Goal: Book appointment/travel/reservation

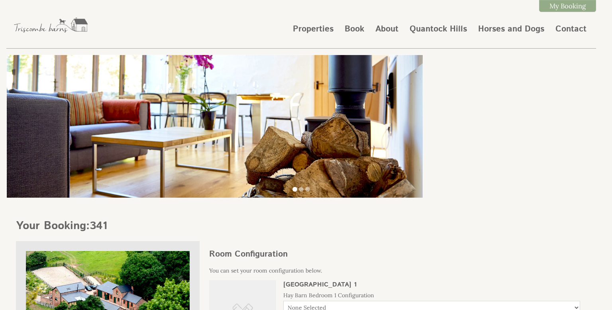
scroll to position [210, 0]
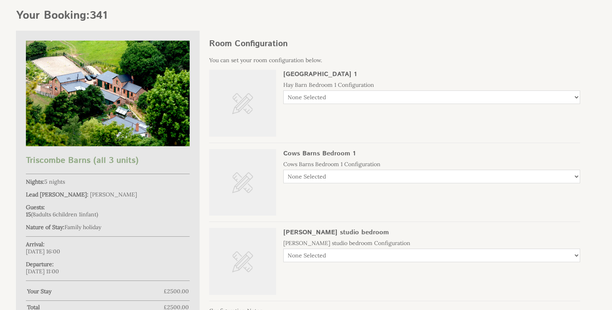
click at [577, 98] on select "None Selected Twin (2 beds) Triple (3 beds) Superking Superking & Single" at bounding box center [431, 97] width 297 height 14
click at [283, 91] on select "None Selected Twin (2 beds) Triple (3 beds) Superking Superking & Single" at bounding box center [431, 97] width 297 height 14
click at [523, 135] on div "[GEOGRAPHIC_DATA] 1 Hay Barn Bedroom 1 Configuration None Selected Twin (2 beds…" at bounding box center [394, 106] width 371 height 73
click at [578, 100] on select "None Selected Twin (2 beds) Triple (3 beds) Superking Superking & Single" at bounding box center [431, 97] width 297 height 14
select select "537"
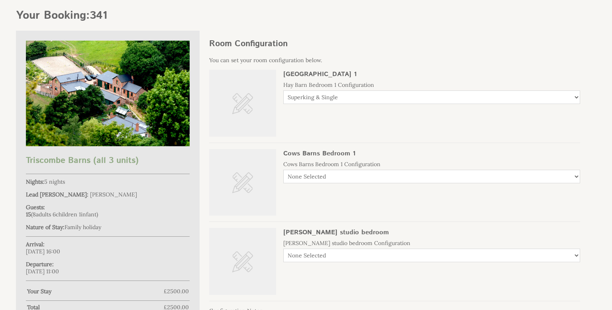
click at [283, 91] on select "None Selected Twin (2 beds) Triple (3 beds) Superking Superking & Single" at bounding box center [431, 97] width 297 height 14
click at [381, 130] on div "[GEOGRAPHIC_DATA] 1 Hay Barn Bedroom 1 Configuration None Selected Twin (2 beds…" at bounding box center [394, 106] width 371 height 73
click at [243, 98] on img at bounding box center [242, 103] width 67 height 67
click at [242, 101] on img at bounding box center [242, 103] width 67 height 67
click at [242, 102] on img at bounding box center [242, 103] width 67 height 67
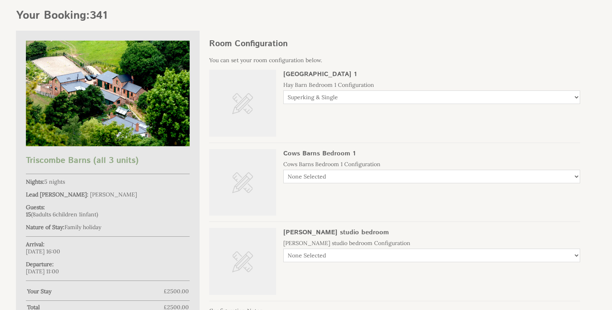
click at [577, 179] on select "None Selected Twin (2 beds) Triple (3 beds) Superking Superking & Single" at bounding box center [431, 177] width 297 height 14
click at [578, 101] on select "None Selected Twin (2 beds) Triple (3 beds) Superking Superking & Single" at bounding box center [431, 97] width 297 height 14
click at [283, 91] on select "None Selected Twin (2 beds) Triple (3 beds) Superking Superking & Single" at bounding box center [431, 97] width 297 height 14
click at [576, 181] on select "None Selected Twin (2 beds) Triple (3 beds) Superking Superking & Single" at bounding box center [431, 177] width 297 height 14
select select "541"
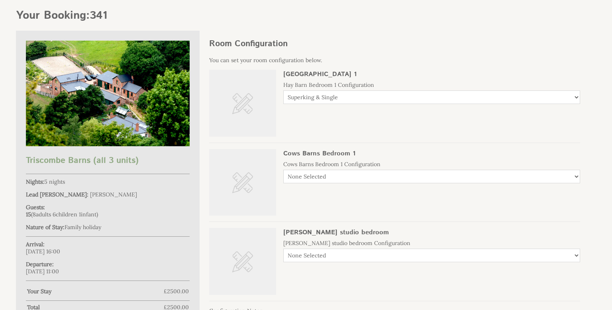
click at [283, 170] on select "None Selected Twin (2 beds) Triple (3 beds) Superking Superking & Single" at bounding box center [431, 177] width 297 height 14
click at [576, 256] on select "None Selected Twin (2 beds) Superking" at bounding box center [431, 256] width 297 height 14
select select "543"
click at [283, 249] on select "None Selected Twin (2 beds) Superking" at bounding box center [431, 256] width 297 height 14
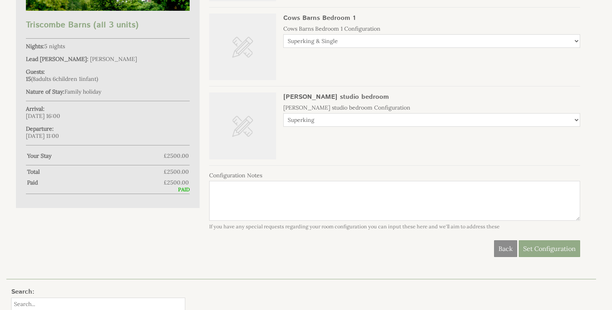
scroll to position [347, 0]
click at [310, 189] on textarea "Configuration Notes" at bounding box center [394, 200] width 371 height 40
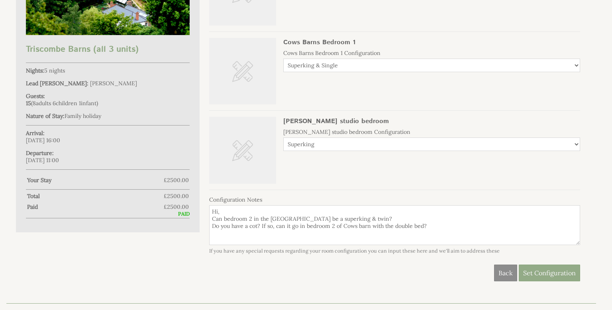
scroll to position [347, 0]
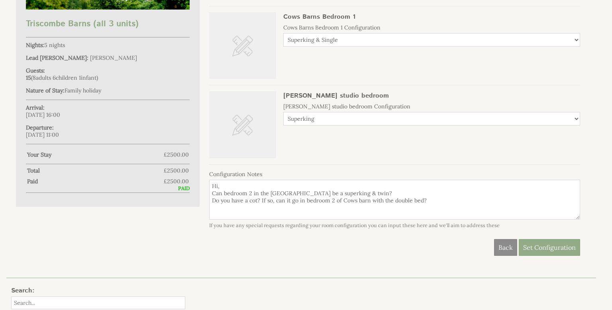
click at [261, 208] on textarea "Hi, Can bedroom 2 in the [GEOGRAPHIC_DATA] be a superking & twin? Do you have a…" at bounding box center [394, 200] width 371 height 40
click at [458, 200] on textarea "Hi, Can bedroom 2 in the [GEOGRAPHIC_DATA] be a superking & twin? Do you have a…" at bounding box center [394, 200] width 371 height 40
type textarea "Hi, Can bedroom 2 in the [GEOGRAPHIC_DATA] be a superking & twin? Do you have a…"
click at [544, 249] on span "Set Configuration" at bounding box center [549, 248] width 53 height 8
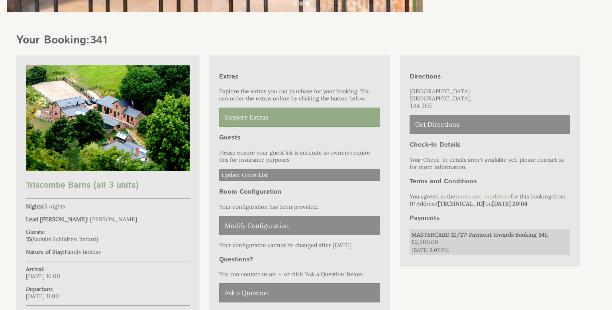
scroll to position [48, 0]
